Goal: Task Accomplishment & Management: Manage account settings

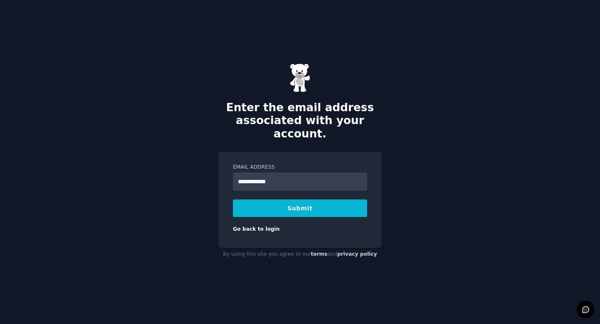
click at [304, 203] on button "Submit" at bounding box center [300, 209] width 134 height 18
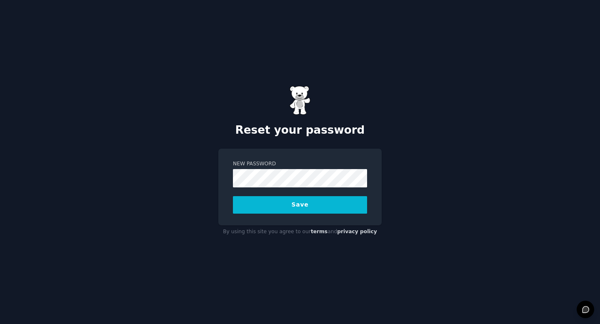
click at [299, 207] on button "Save" at bounding box center [300, 205] width 134 height 18
drag, startPoint x: 307, startPoint y: 206, endPoint x: 293, endPoint y: 201, distance: 14.8
click at [293, 201] on button "Save" at bounding box center [300, 205] width 134 height 18
click at [301, 207] on button "Save" at bounding box center [300, 205] width 134 height 18
click at [227, 198] on div "New Password Save" at bounding box center [299, 187] width 163 height 77
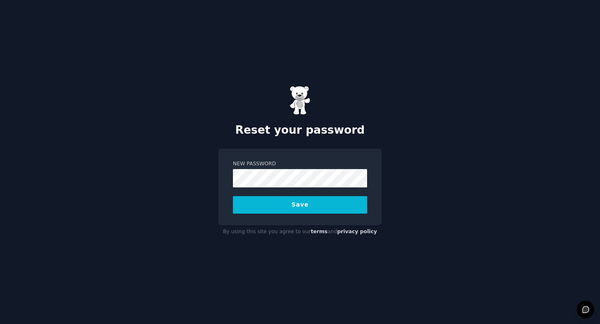
click at [261, 204] on button "Save" at bounding box center [300, 205] width 134 height 18
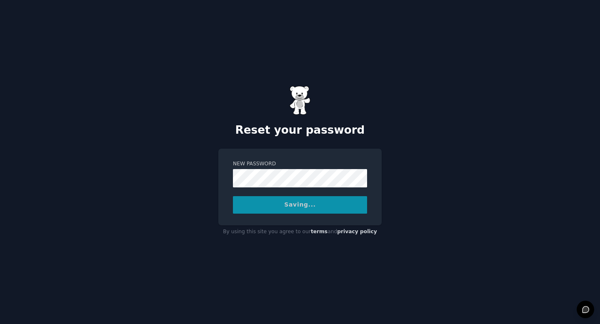
click at [302, 205] on div "Saving..." at bounding box center [300, 205] width 134 height 18
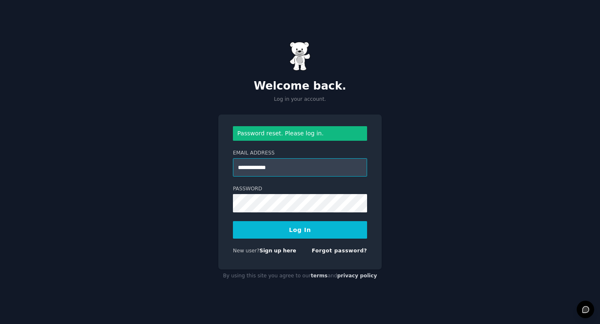
type input "**********"
click at [257, 229] on button "Log In" at bounding box center [300, 230] width 134 height 18
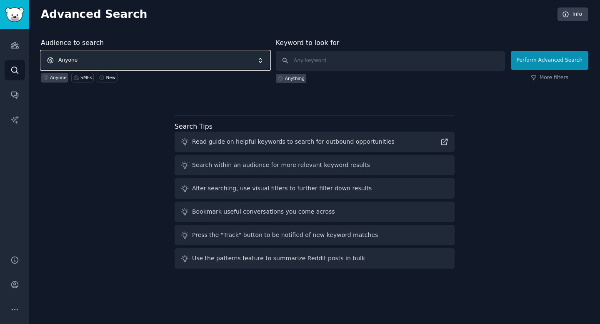
click at [78, 58] on span "Anyone" at bounding box center [155, 60] width 229 height 19
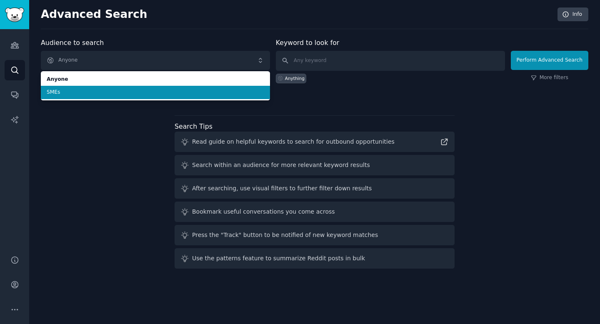
click at [111, 96] on li "SMEs" at bounding box center [155, 92] width 229 height 13
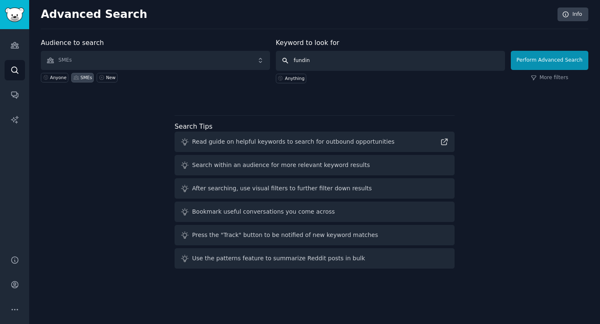
type input "funding"
click button "Perform Advanced Search" at bounding box center [550, 60] width 78 height 19
